Goal: Information Seeking & Learning: Learn about a topic

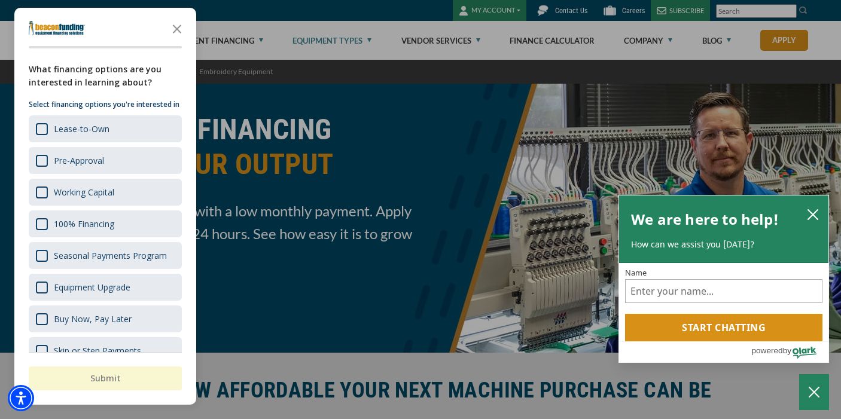
click at [175, 19] on icon "Close the survey" at bounding box center [177, 28] width 24 height 24
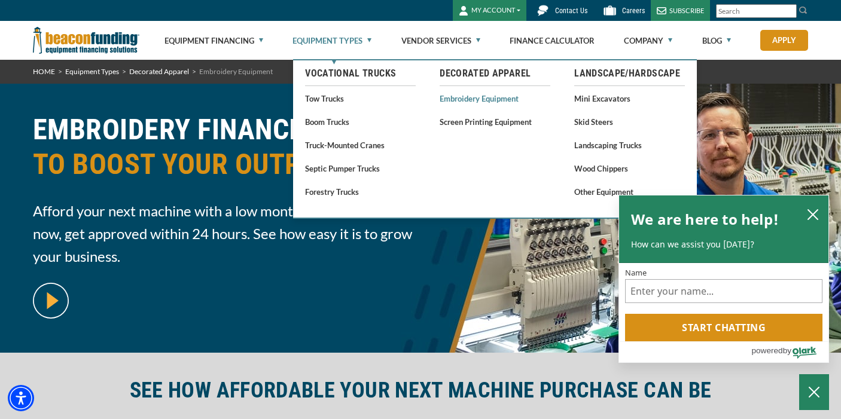
click at [479, 102] on link "Embroidery Equipment" at bounding box center [495, 98] width 111 height 15
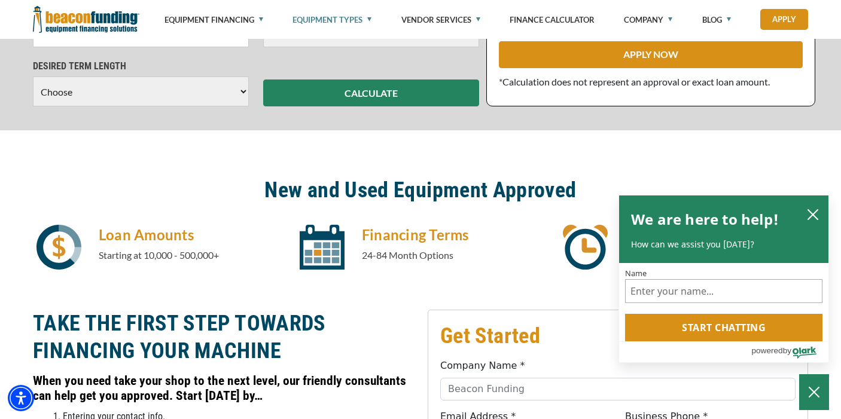
scroll to position [464, 0]
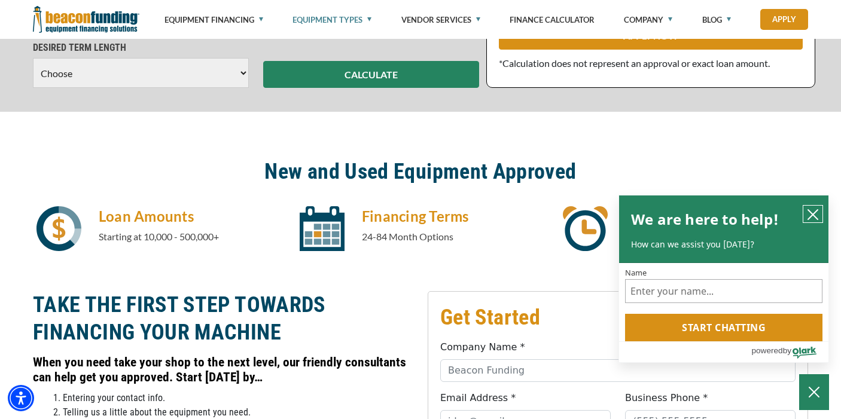
click at [816, 218] on icon "close chatbox" at bounding box center [813, 215] width 10 height 10
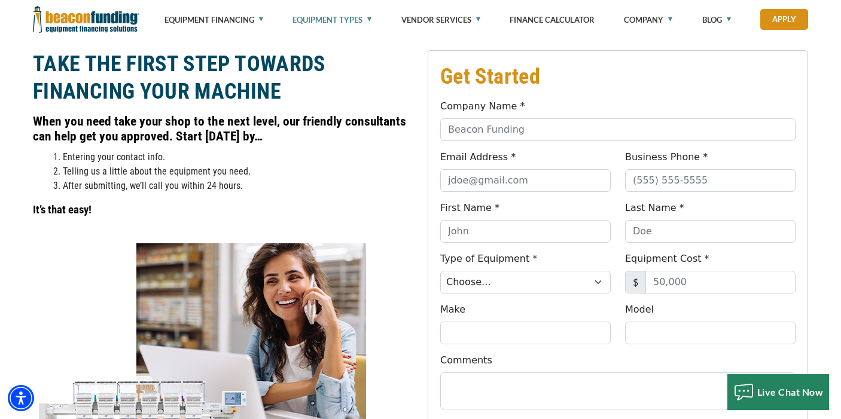
scroll to position [705, 0]
